Goal: Entertainment & Leisure: Browse casually

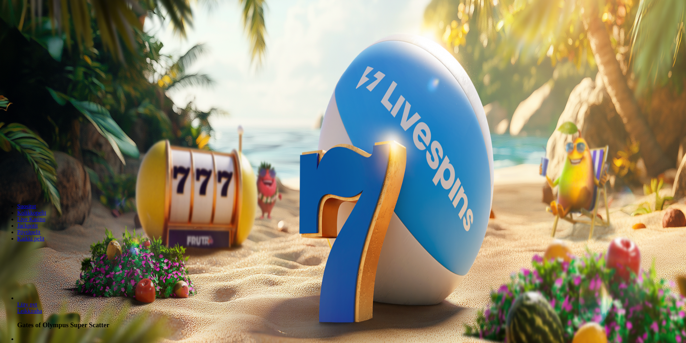
drag, startPoint x: 387, startPoint y: 168, endPoint x: 318, endPoint y: 165, distance: 70.0
click at [54, 169] on input "***" at bounding box center [28, 166] width 51 height 7
type input "**"
drag, startPoint x: 386, startPoint y: 195, endPoint x: 382, endPoint y: 192, distance: 4.3
click at [385, 191] on form "200 Ilmaiskierrosta 50 € 150 € 250 € ** € € Talleta ja pelaa 200 kierrätysvapaa…" at bounding box center [343, 133] width 681 height 116
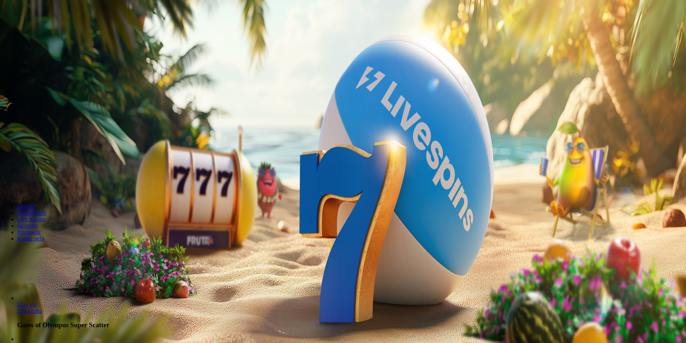
click at [41, 191] on button "Talleta ja pelaa" at bounding box center [22, 188] width 38 height 8
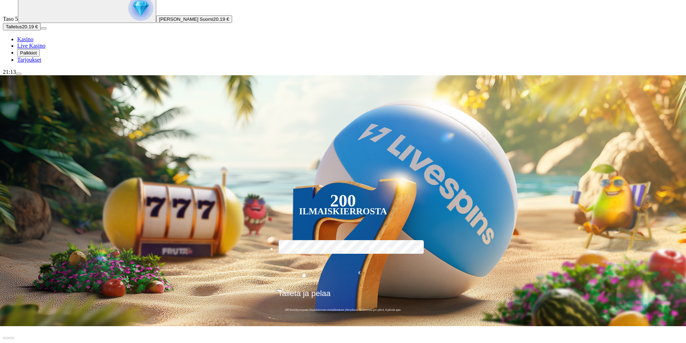
scroll to position [72, 0]
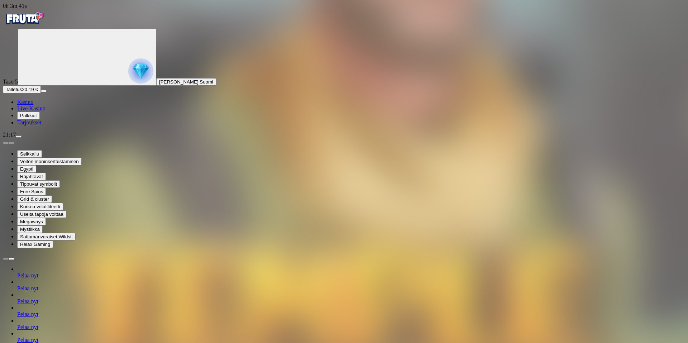
click at [57, 126] on div "Taso 5 [PERSON_NAME] Suomi Talletus 20.19 € Kasino Live Kasino Palkkiot Tarjouk…" at bounding box center [344, 77] width 683 height 97
click at [41, 27] on img "Primary" at bounding box center [24, 18] width 43 height 18
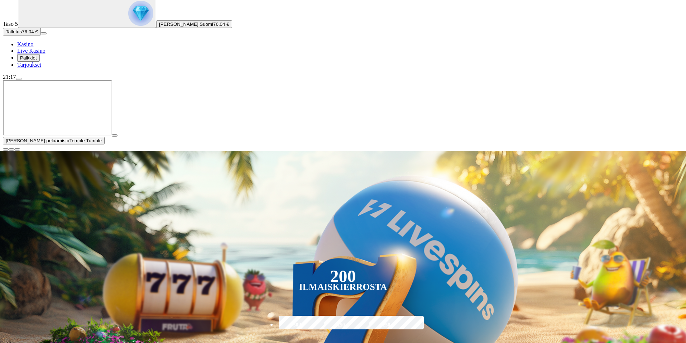
scroll to position [72, 0]
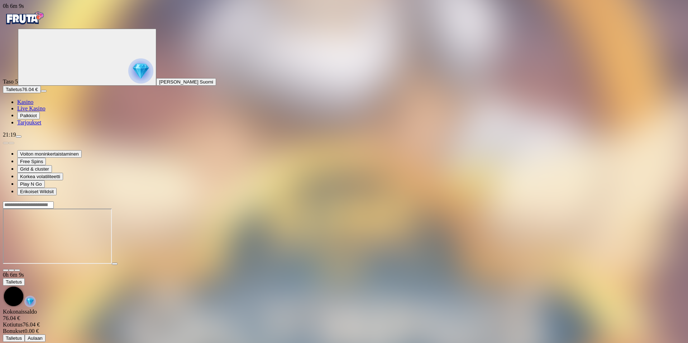
click at [46, 26] on img "Primary" at bounding box center [24, 18] width 43 height 18
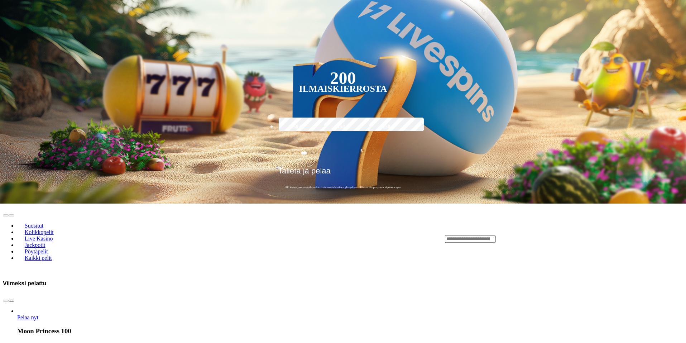
scroll to position [394, 0]
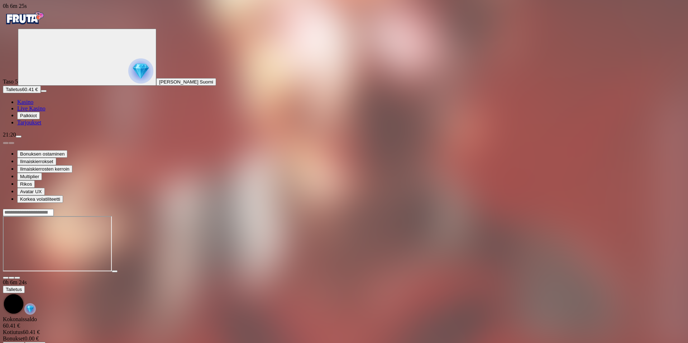
click at [30, 23] on img "Primary" at bounding box center [24, 18] width 43 height 18
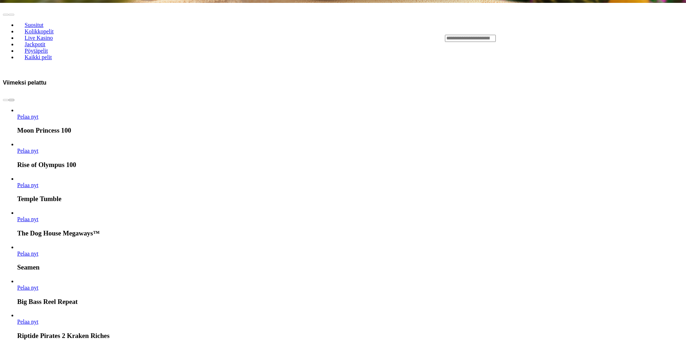
scroll to position [466, 0]
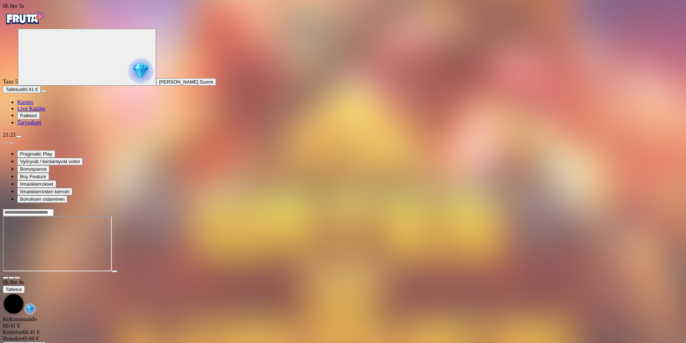
click at [40, 24] on img "Primary" at bounding box center [24, 18] width 43 height 18
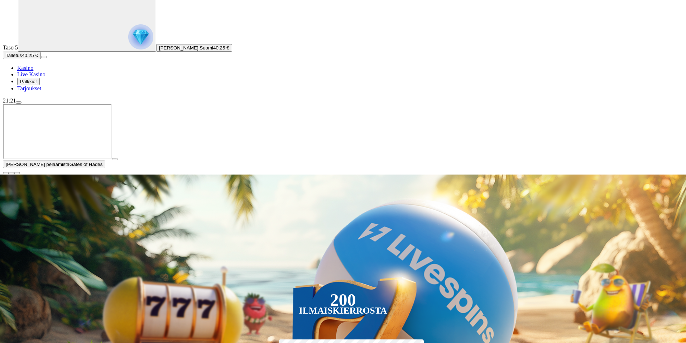
scroll to position [36, 0]
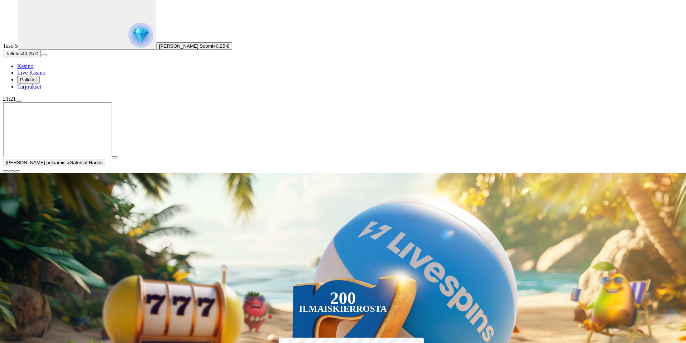
type input "*****"
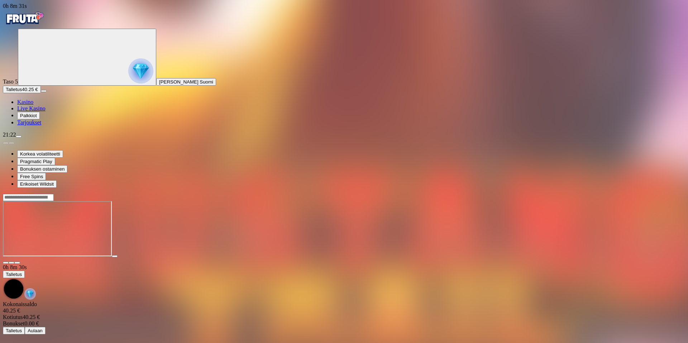
click at [39, 19] on img "Primary" at bounding box center [24, 18] width 43 height 18
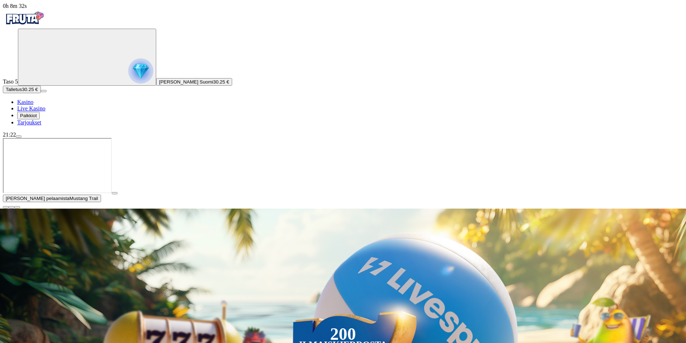
drag, startPoint x: 542, startPoint y: 239, endPoint x: 536, endPoint y: 238, distance: 5.8
type input "*******"
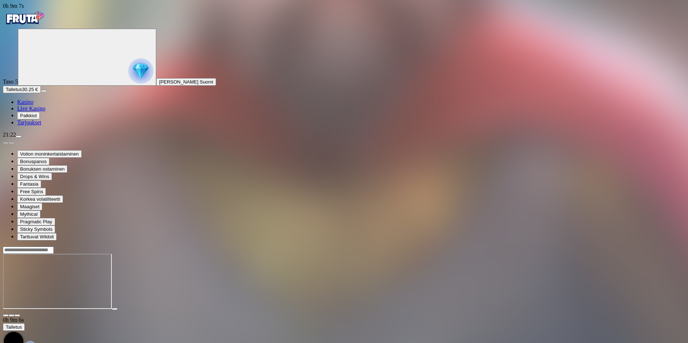
click at [46, 27] on img "Primary" at bounding box center [24, 18] width 43 height 18
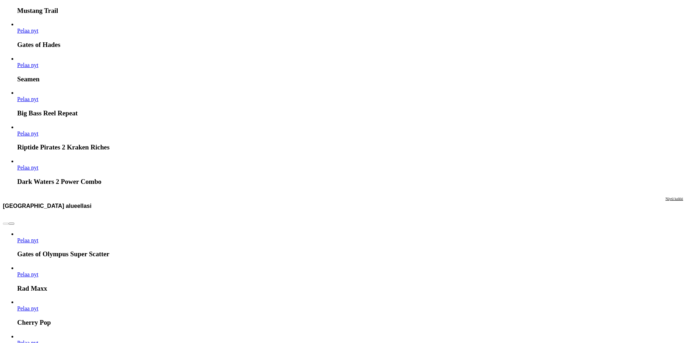
scroll to position [753, 0]
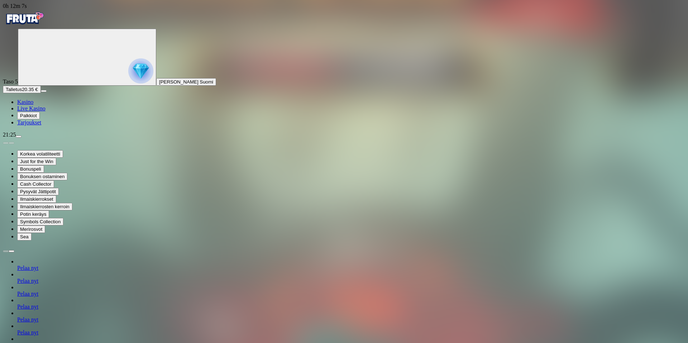
click at [40, 24] on img "Primary" at bounding box center [24, 18] width 43 height 18
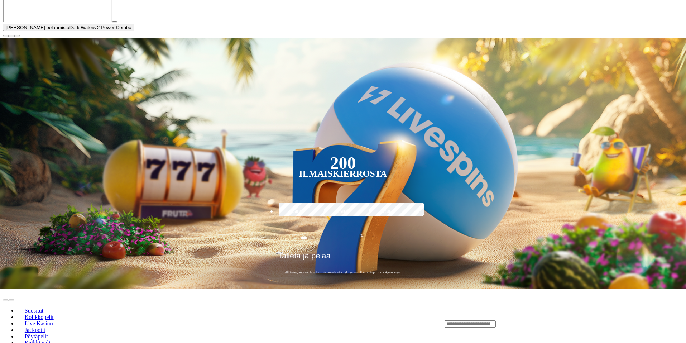
scroll to position [179, 0]
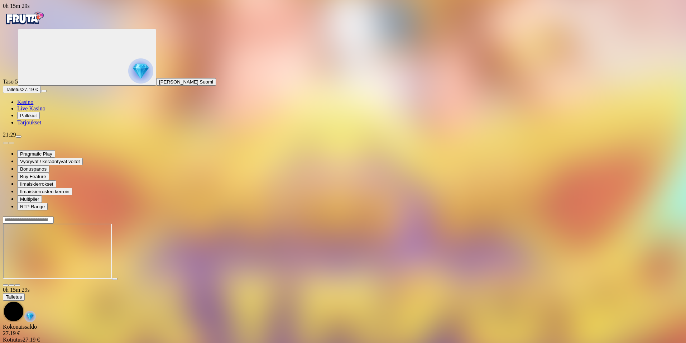
click at [37, 24] on img "Primary" at bounding box center [24, 18] width 43 height 18
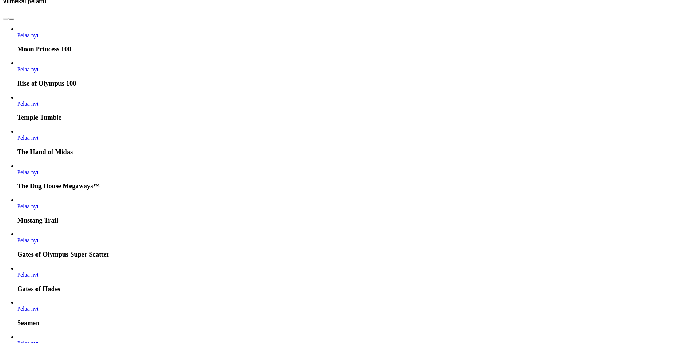
scroll to position [538, 0]
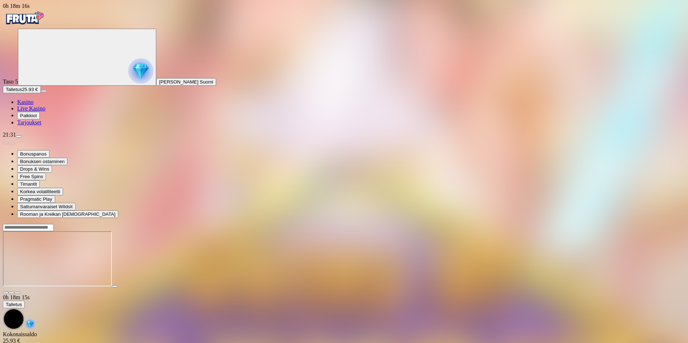
click at [38, 23] on img "Primary" at bounding box center [24, 18] width 43 height 18
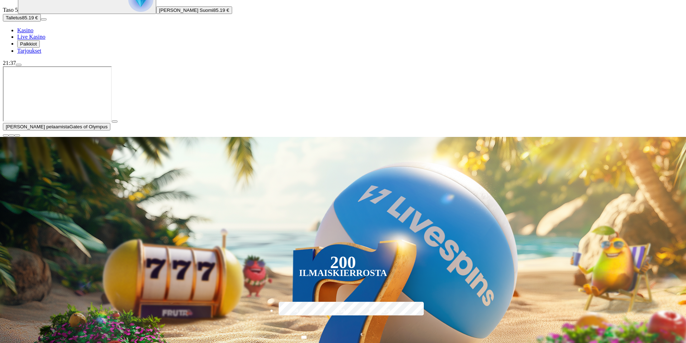
scroll to position [108, 0]
type input "**********"
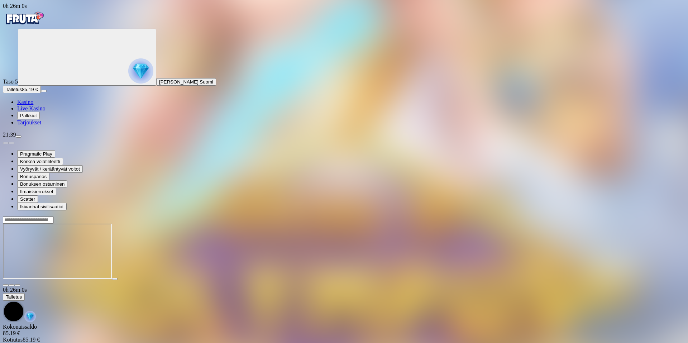
click at [43, 25] on img "Primary" at bounding box center [24, 18] width 43 height 18
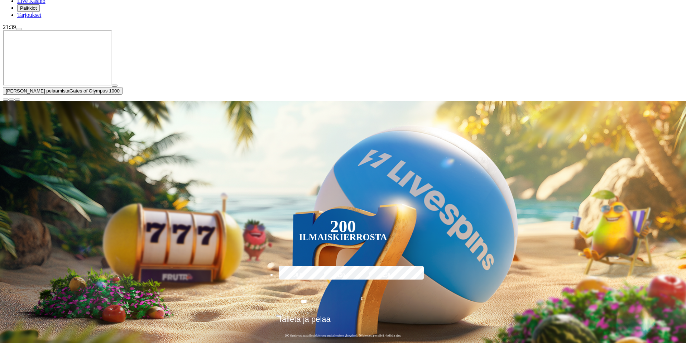
scroll to position [108, 0]
type input "*****"
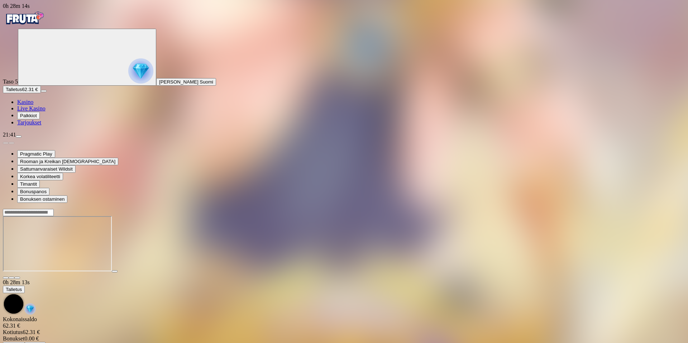
click at [35, 27] on img "Primary" at bounding box center [24, 18] width 43 height 18
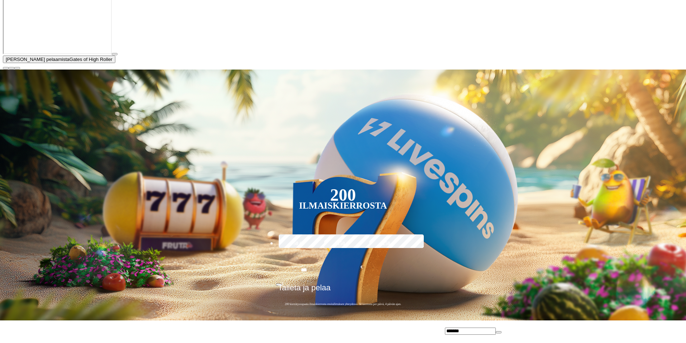
scroll to position [143, 0]
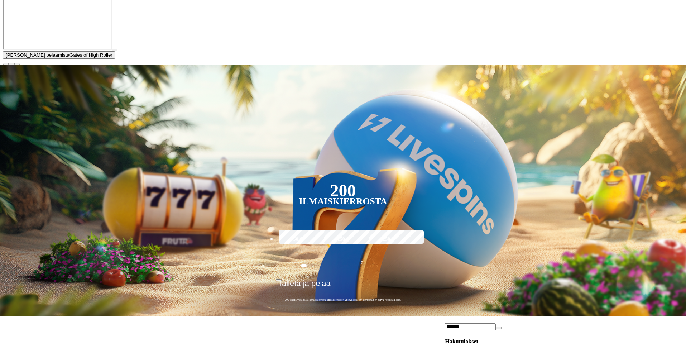
type input "*******"
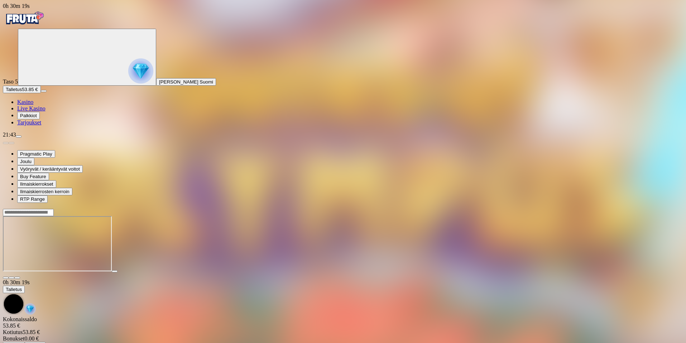
click at [36, 23] on img "Primary" at bounding box center [24, 18] width 43 height 18
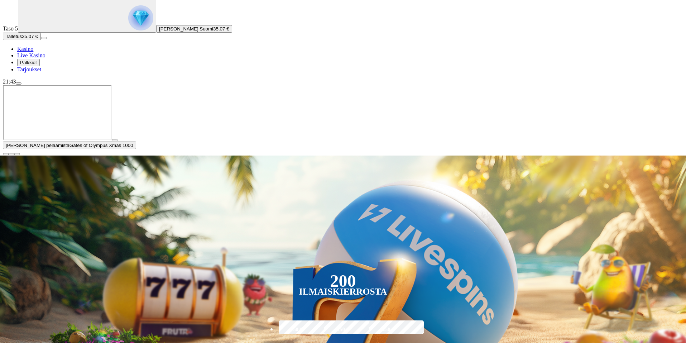
scroll to position [108, 0]
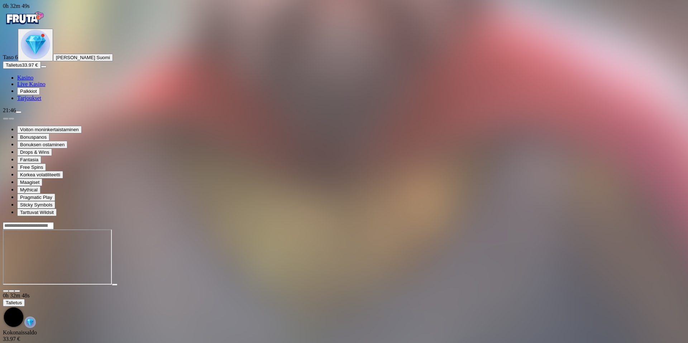
click at [38, 59] on img "Primary" at bounding box center [35, 44] width 29 height 29
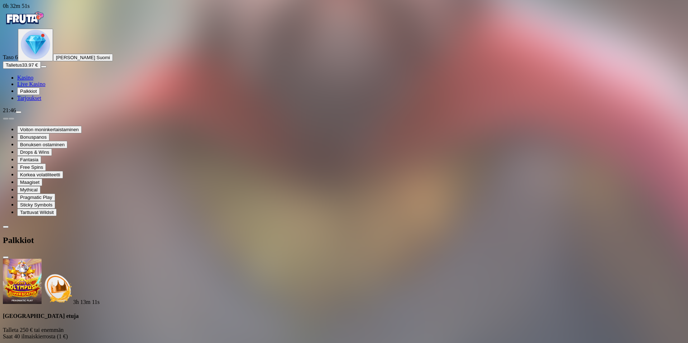
scroll to position [143, 0]
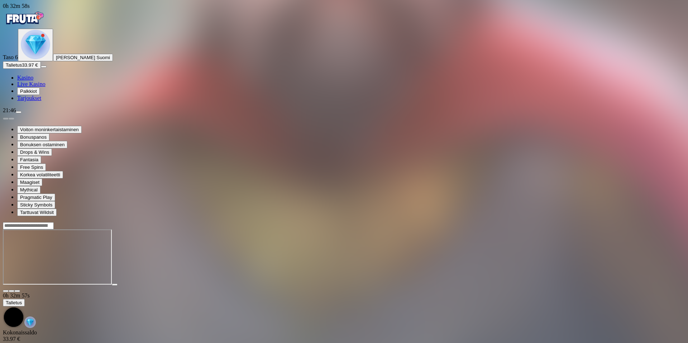
click at [44, 59] on img "Primary" at bounding box center [35, 44] width 29 height 29
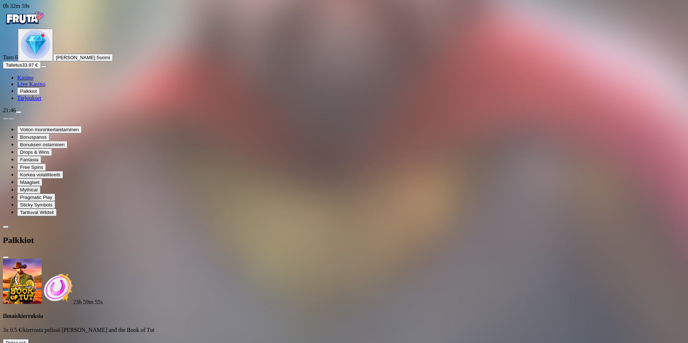
scroll to position [143, 0]
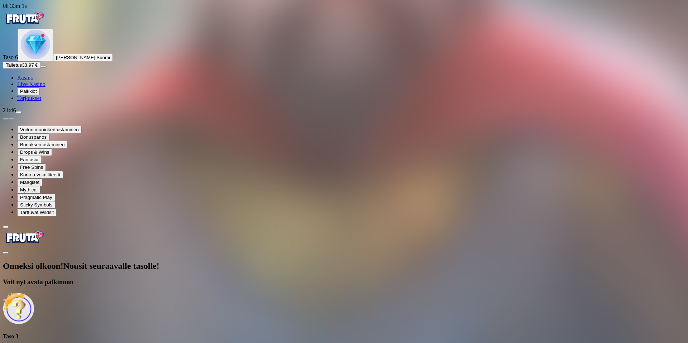
drag, startPoint x: 151, startPoint y: 184, endPoint x: 151, endPoint y: 179, distance: 5.4
click at [151, 261] on div "Onneksi olkoon! Nousit seuraavalle tasolle! Voit nyt avata palkinnon Taso 3 Fru…" at bounding box center [344, 317] width 683 height 112
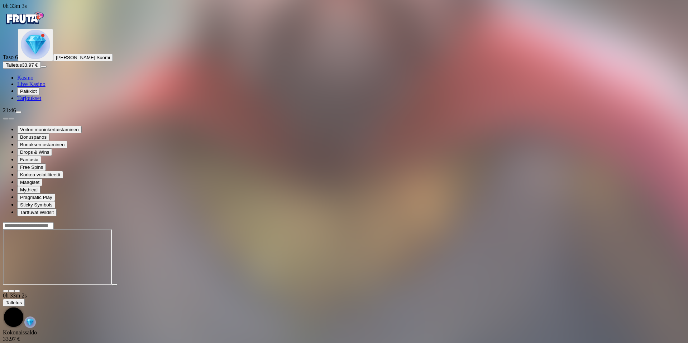
click at [53, 61] on button "[PERSON_NAME] Suomi" at bounding box center [83, 58] width 60 height 8
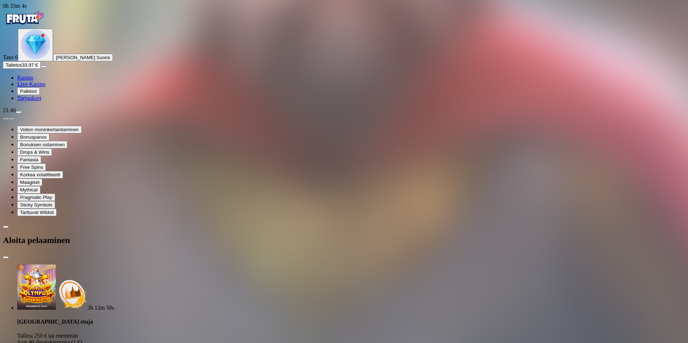
click at [41, 59] on img "Primary" at bounding box center [35, 44] width 29 height 29
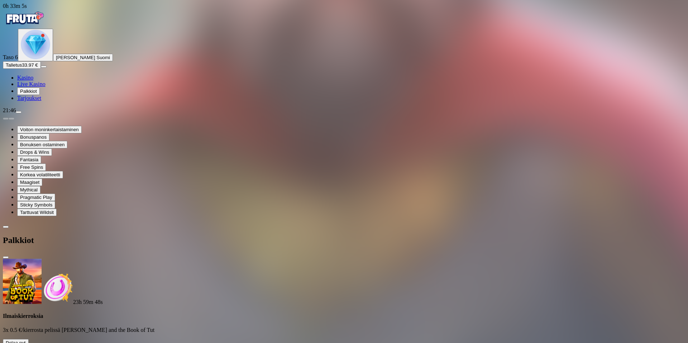
scroll to position [263, 0]
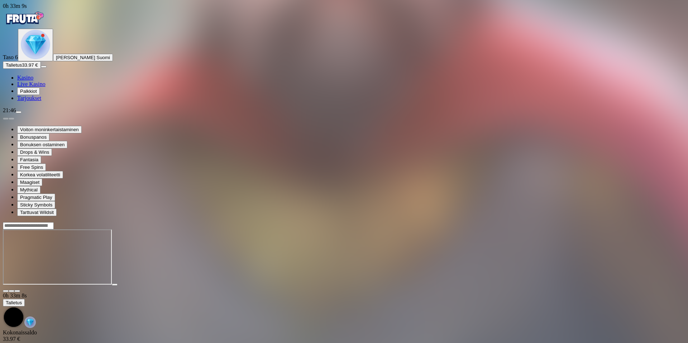
click at [41, 59] on img "Primary" at bounding box center [35, 44] width 29 height 29
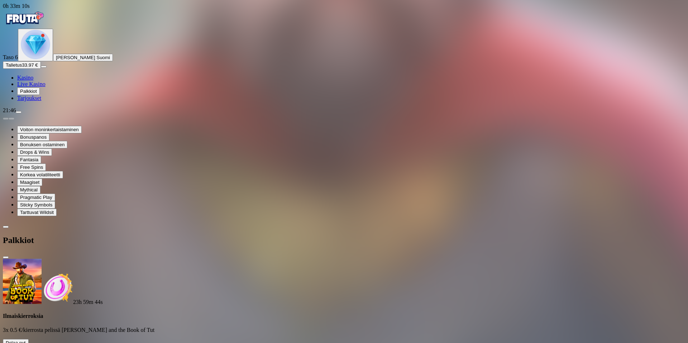
scroll to position [263, 0]
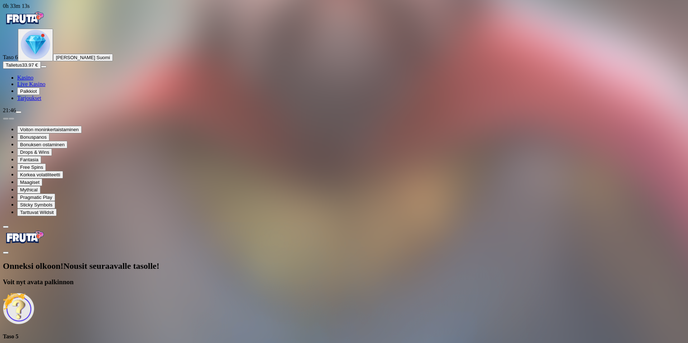
click at [59, 61] on div "Taso 6 [PERSON_NAME]" at bounding box center [344, 45] width 683 height 33
click at [50, 59] on img "Primary" at bounding box center [35, 44] width 29 height 29
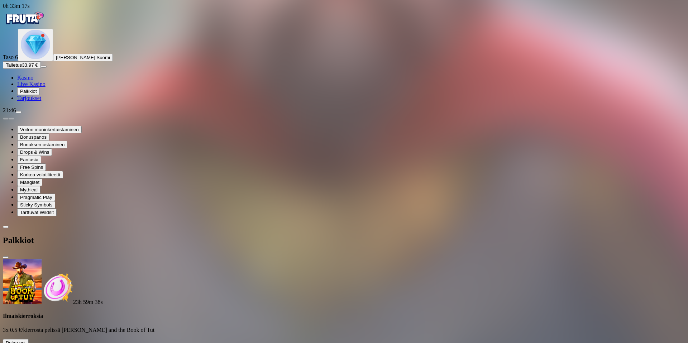
scroll to position [263, 0]
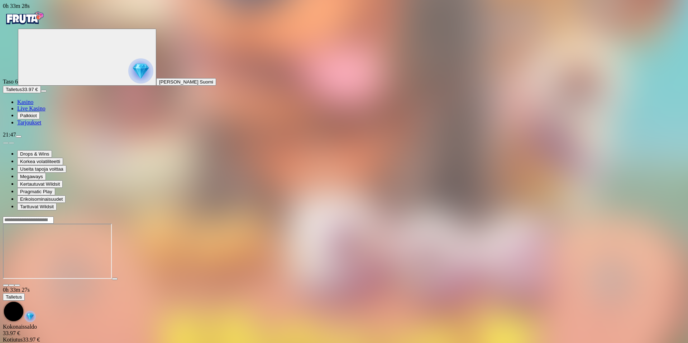
click at [18, 29] on button "Primary" at bounding box center [87, 57] width 138 height 57
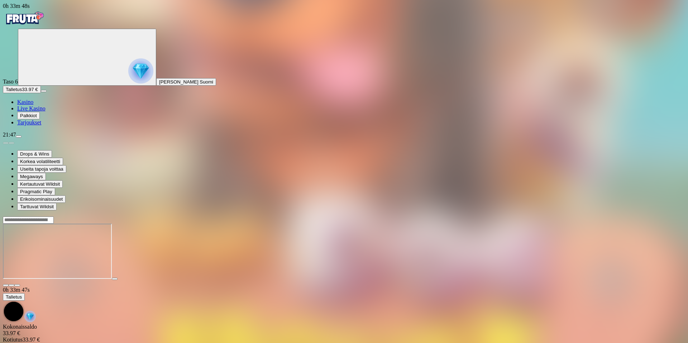
click at [59, 74] on div "Taso 6 [PERSON_NAME]" at bounding box center [344, 57] width 683 height 57
click at [128, 84] on img "Primary" at bounding box center [140, 70] width 25 height 25
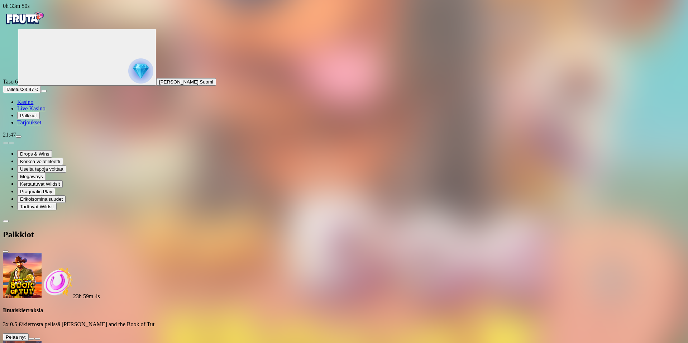
click at [34, 338] on button at bounding box center [32, 339] width 6 height 2
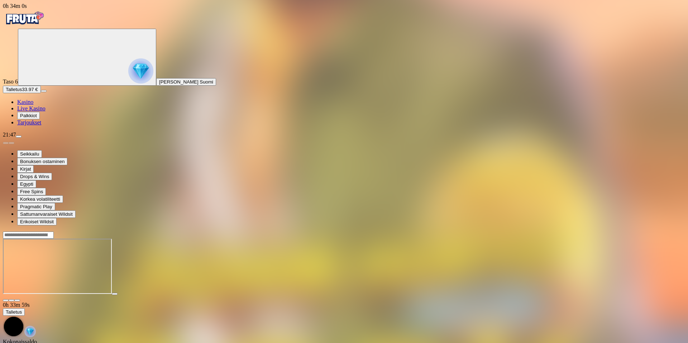
click at [128, 84] on img "Primary" at bounding box center [140, 70] width 25 height 25
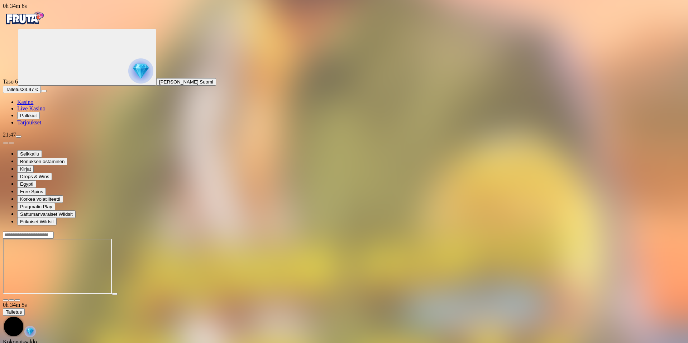
click at [128, 78] on img "Primary" at bounding box center [140, 70] width 25 height 25
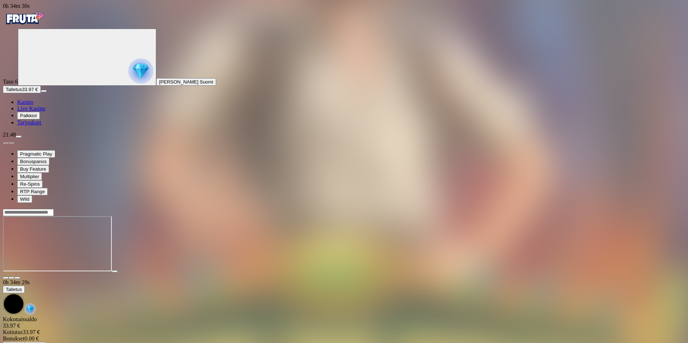
click at [56, 84] on icon "Primary" at bounding box center [75, 57] width 108 height 54
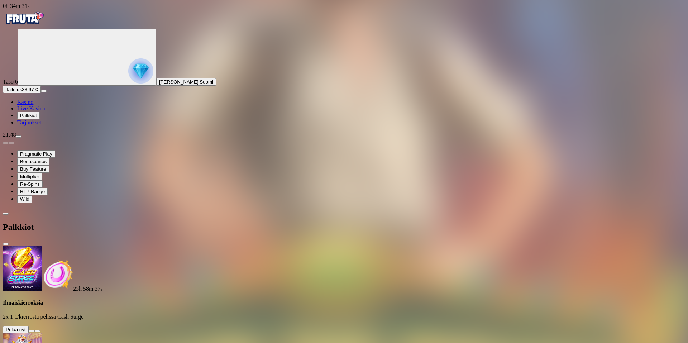
click at [34, 330] on button at bounding box center [32, 331] width 6 height 2
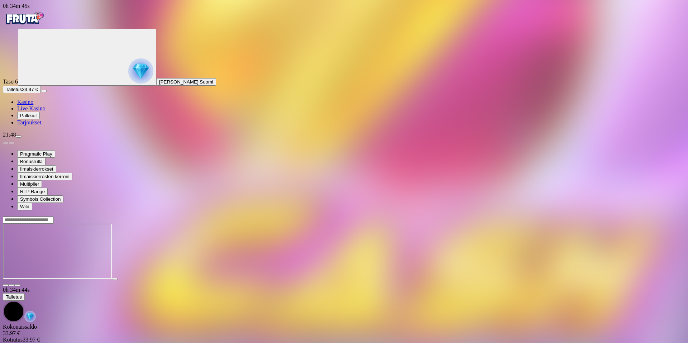
click at [43, 25] on img "Primary" at bounding box center [24, 18] width 43 height 18
